Goal: Task Accomplishment & Management: Manage account settings

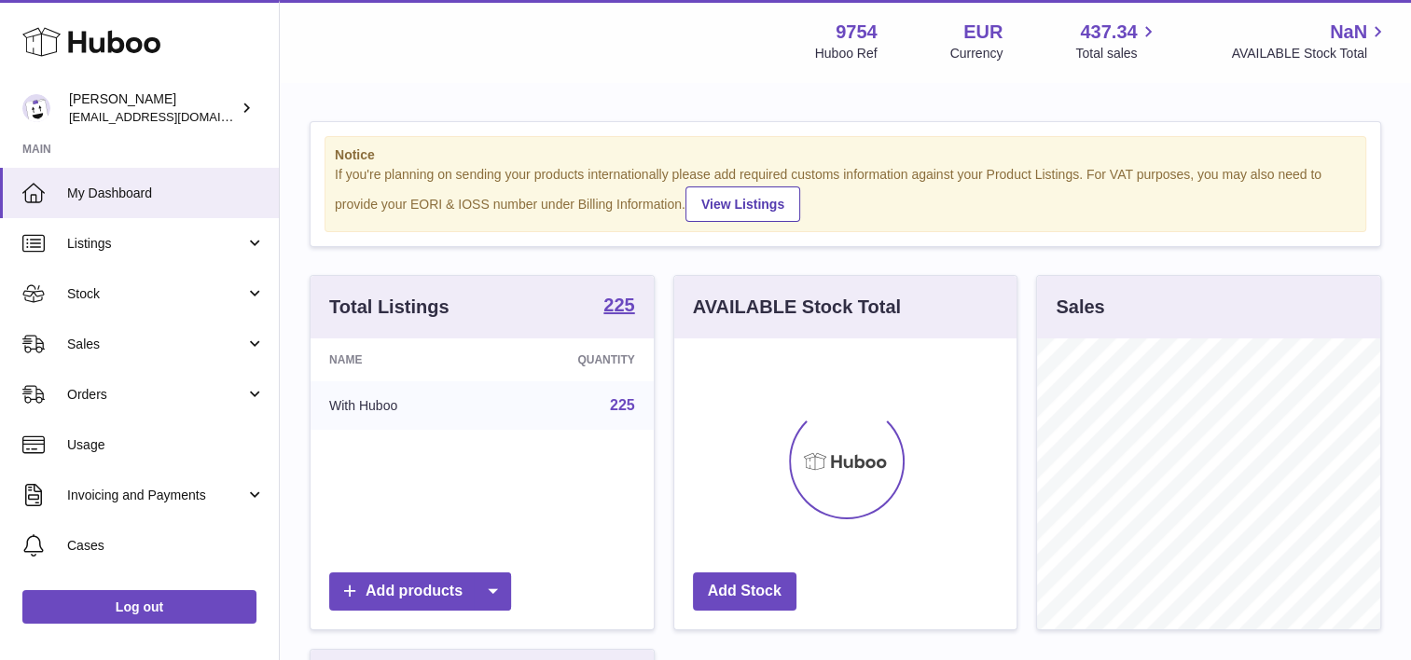
scroll to position [291, 343]
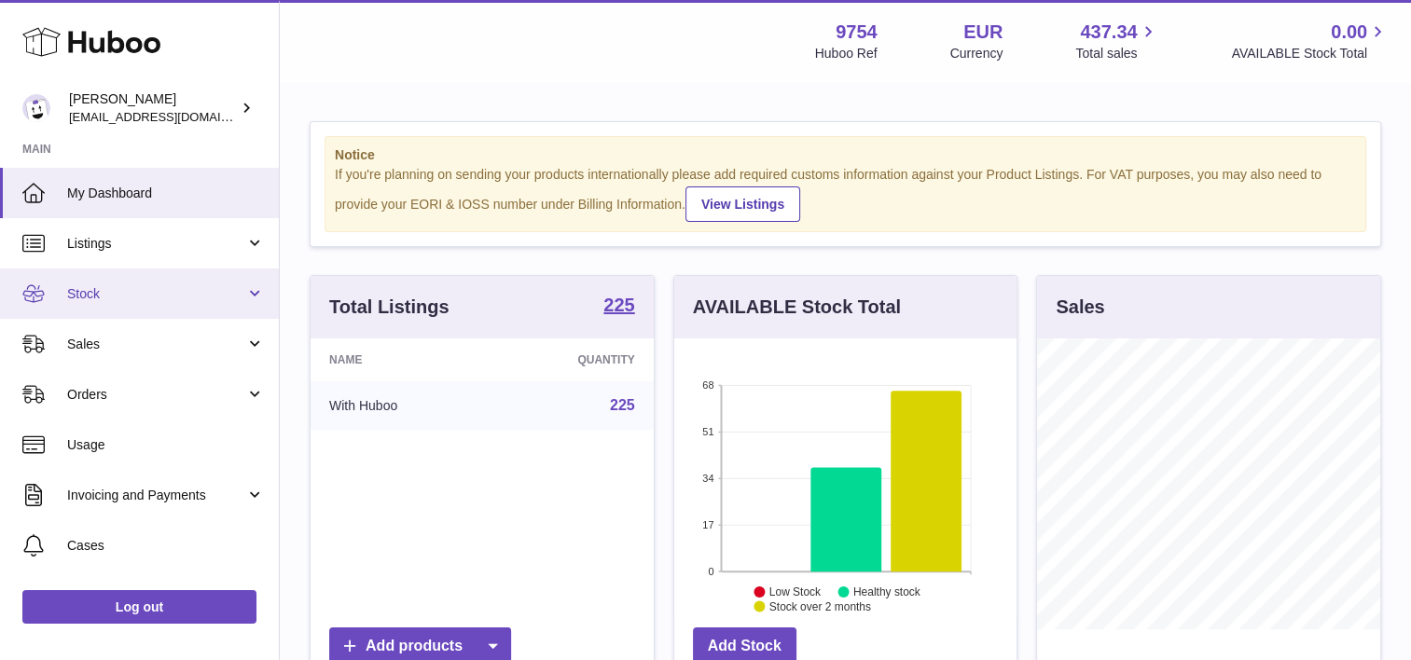
click at [187, 306] on link "Stock" at bounding box center [139, 294] width 279 height 50
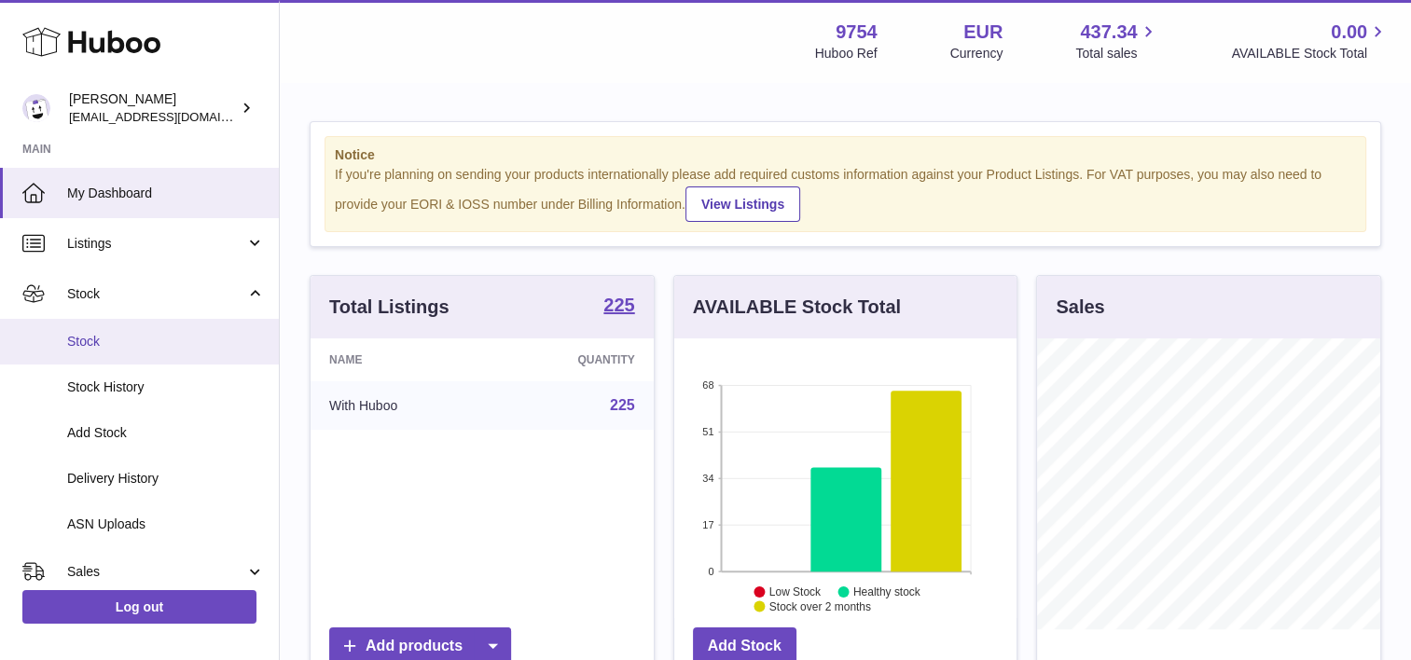
click at [124, 351] on link "Stock" at bounding box center [139, 342] width 279 height 46
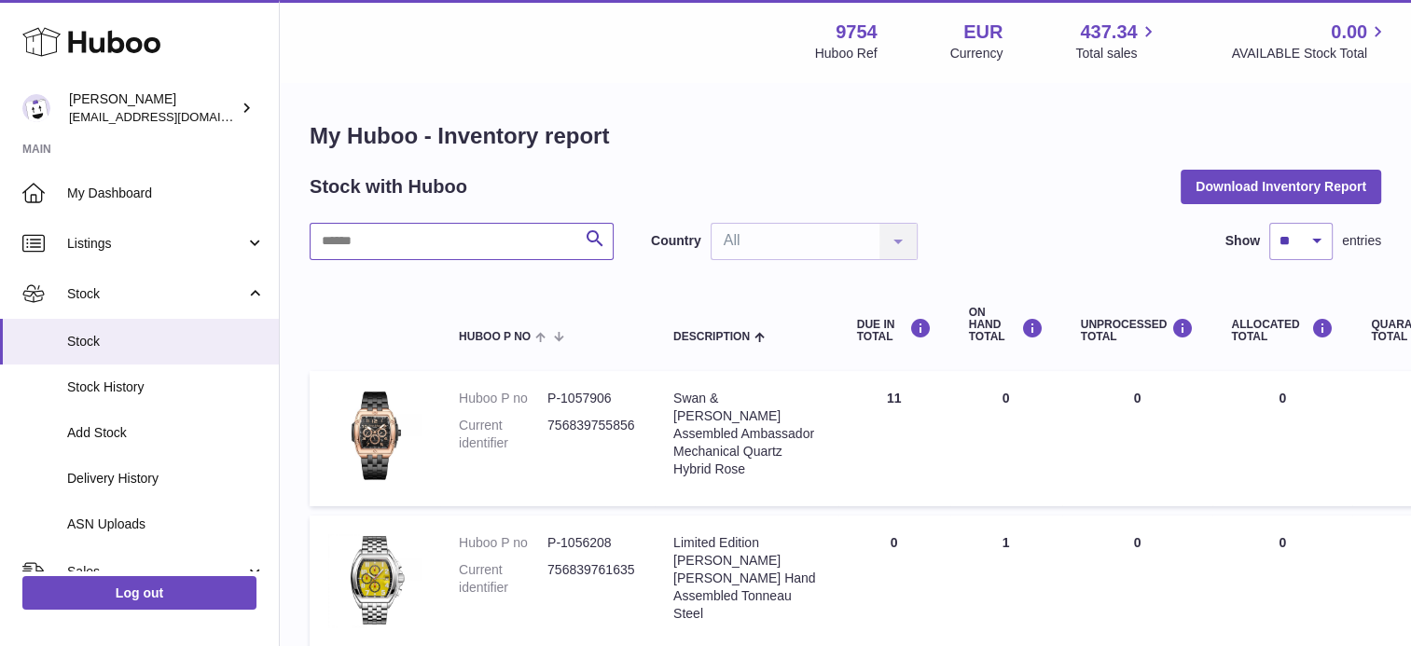
click at [390, 239] on input "text" at bounding box center [462, 241] width 304 height 37
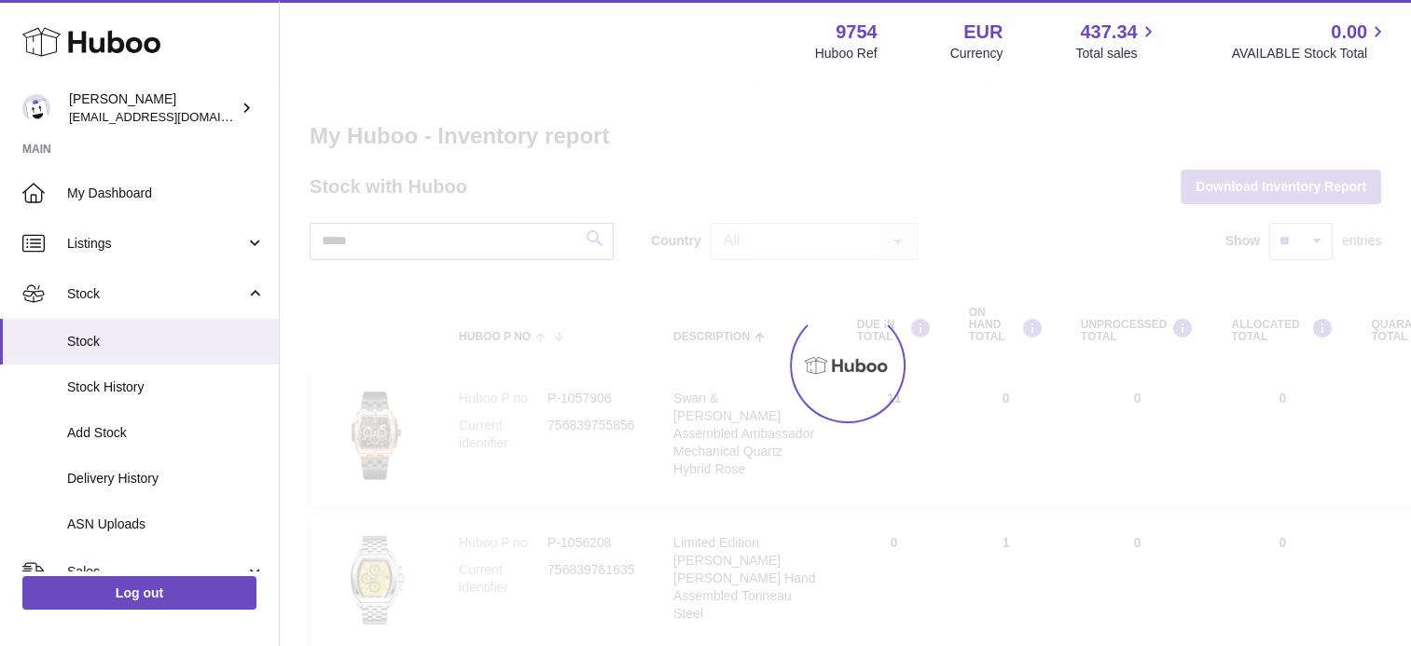
type input "*****"
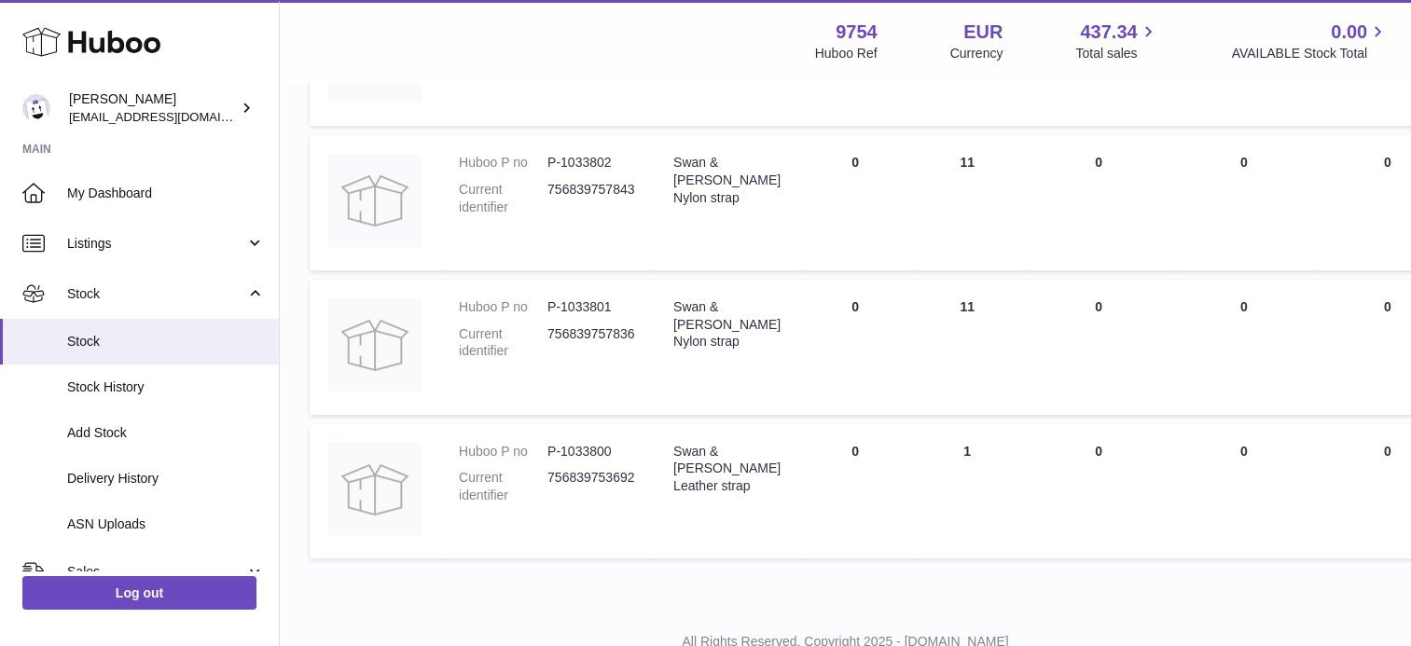
scroll to position [739, 0]
